Goal: Task Accomplishment & Management: Manage account settings

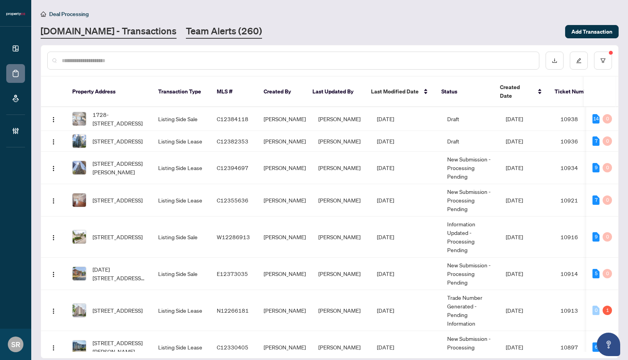
click at [191, 33] on link "Team Alerts (260)" at bounding box center [224, 32] width 76 height 14
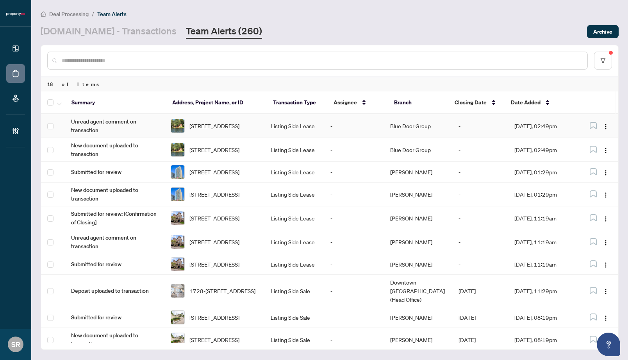
click at [411, 121] on td "Blue Door Group" at bounding box center [418, 126] width 69 height 24
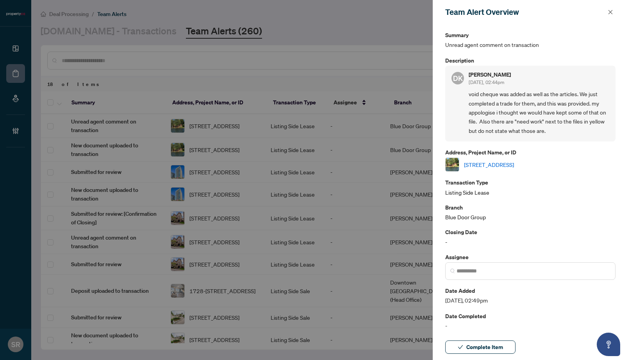
click at [514, 164] on link "[STREET_ADDRESS]" at bounding box center [489, 164] width 50 height 9
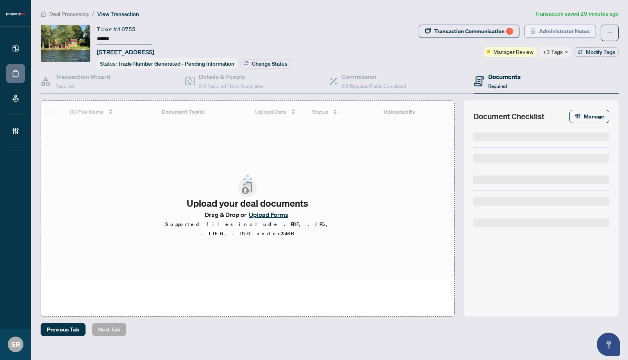
click at [568, 32] on span "Administrator Notes" at bounding box center [564, 31] width 51 height 13
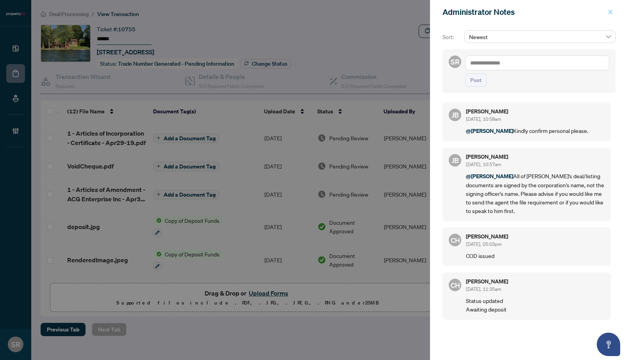
click at [606, 11] on button "button" at bounding box center [611, 11] width 10 height 9
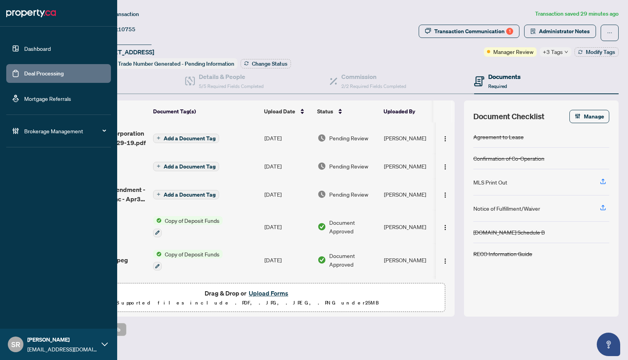
click at [34, 86] on ul "Dashboard Deal Processing Mortgage Referrals" at bounding box center [58, 73] width 105 height 69
click at [45, 77] on link "Deal Processing" at bounding box center [43, 73] width 39 height 7
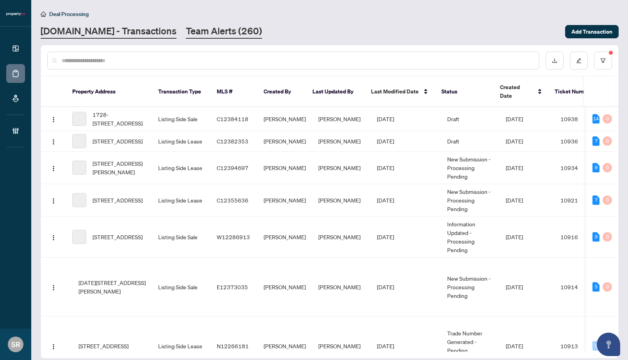
click at [230, 29] on link "Team Alerts (260)" at bounding box center [224, 32] width 76 height 14
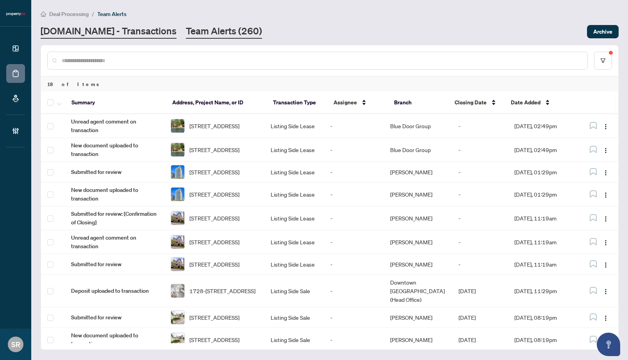
click at [116, 36] on link "[DOMAIN_NAME] - Transactions" at bounding box center [109, 32] width 136 height 14
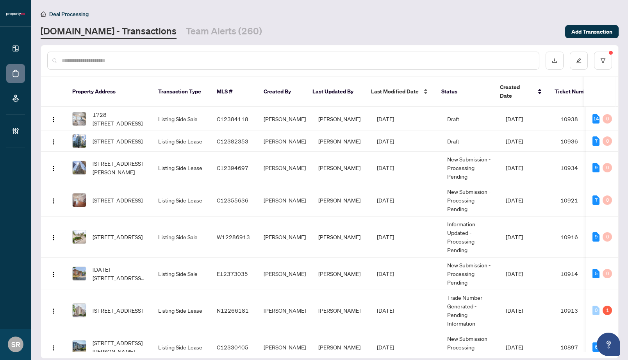
click at [423, 88] on div "Last Modified Date" at bounding box center [400, 91] width 58 height 9
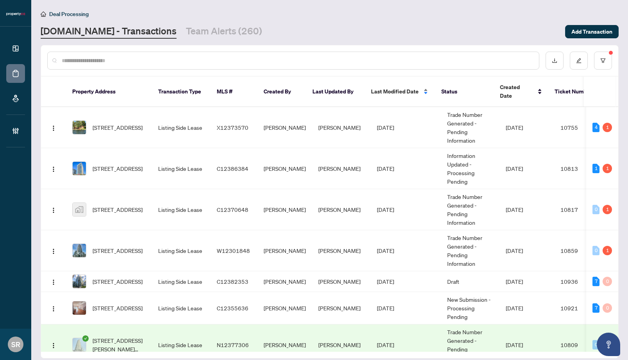
click at [422, 88] on div "Last Modified Date" at bounding box center [400, 91] width 58 height 9
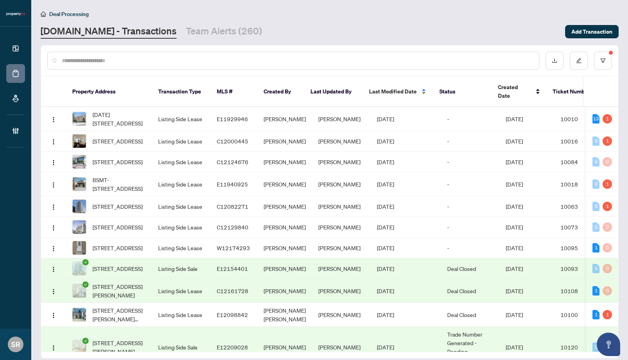
click at [422, 88] on div "Last Modified Date" at bounding box center [398, 91] width 58 height 9
